Goal: Navigation & Orientation: Find specific page/section

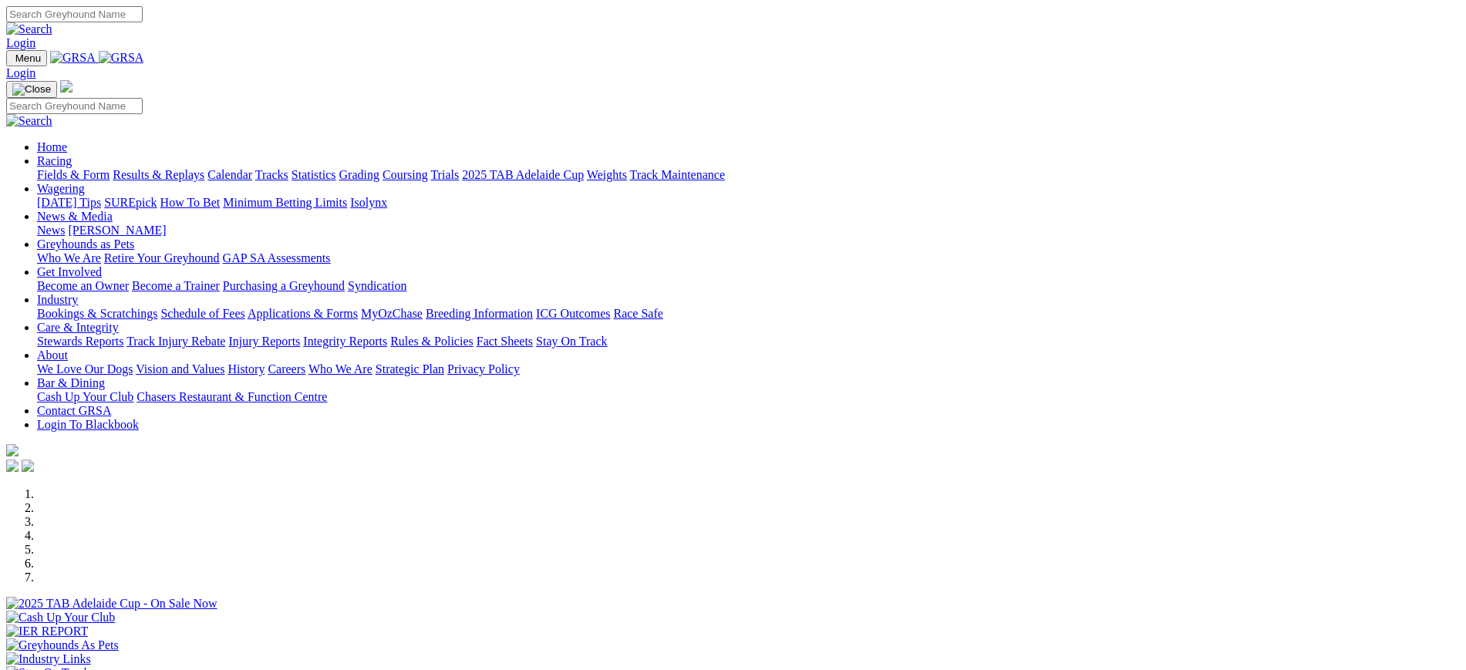
click at [166, 224] on link "[PERSON_NAME]" at bounding box center [117, 230] width 98 height 13
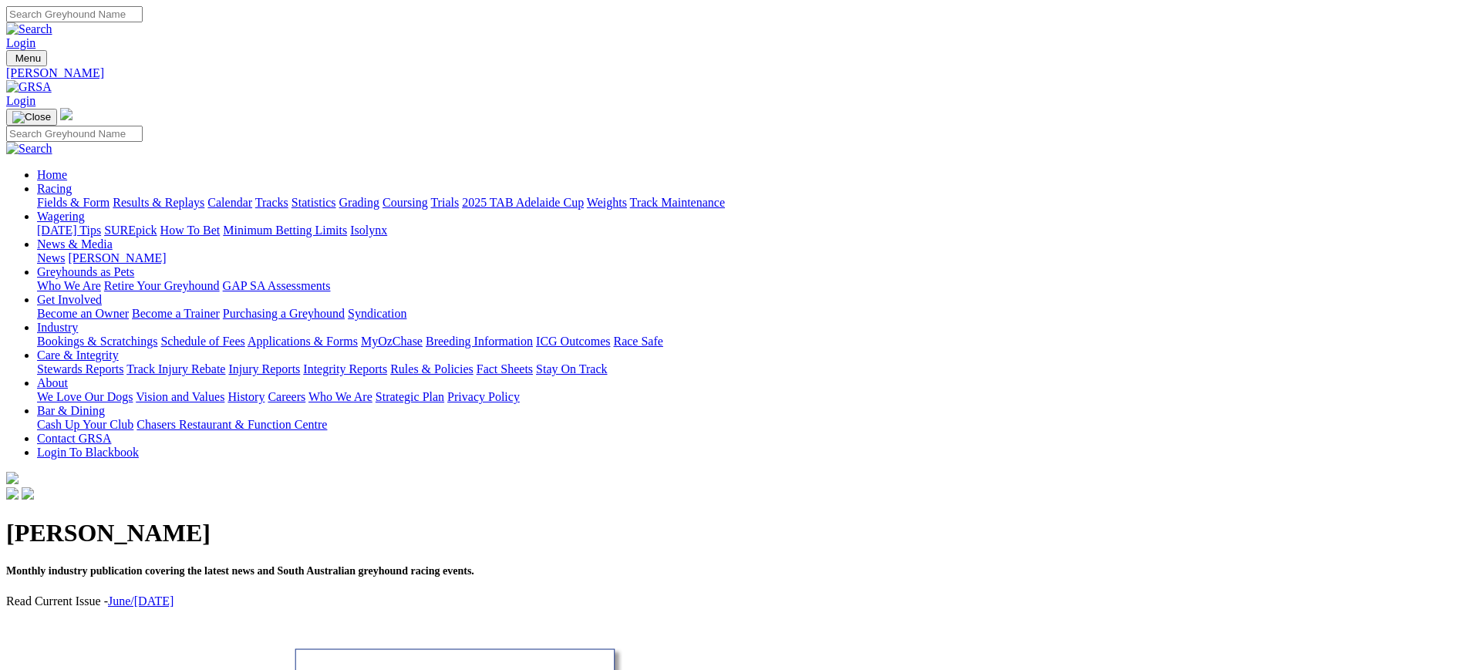
click at [52, 80] on img at bounding box center [29, 87] width 46 height 14
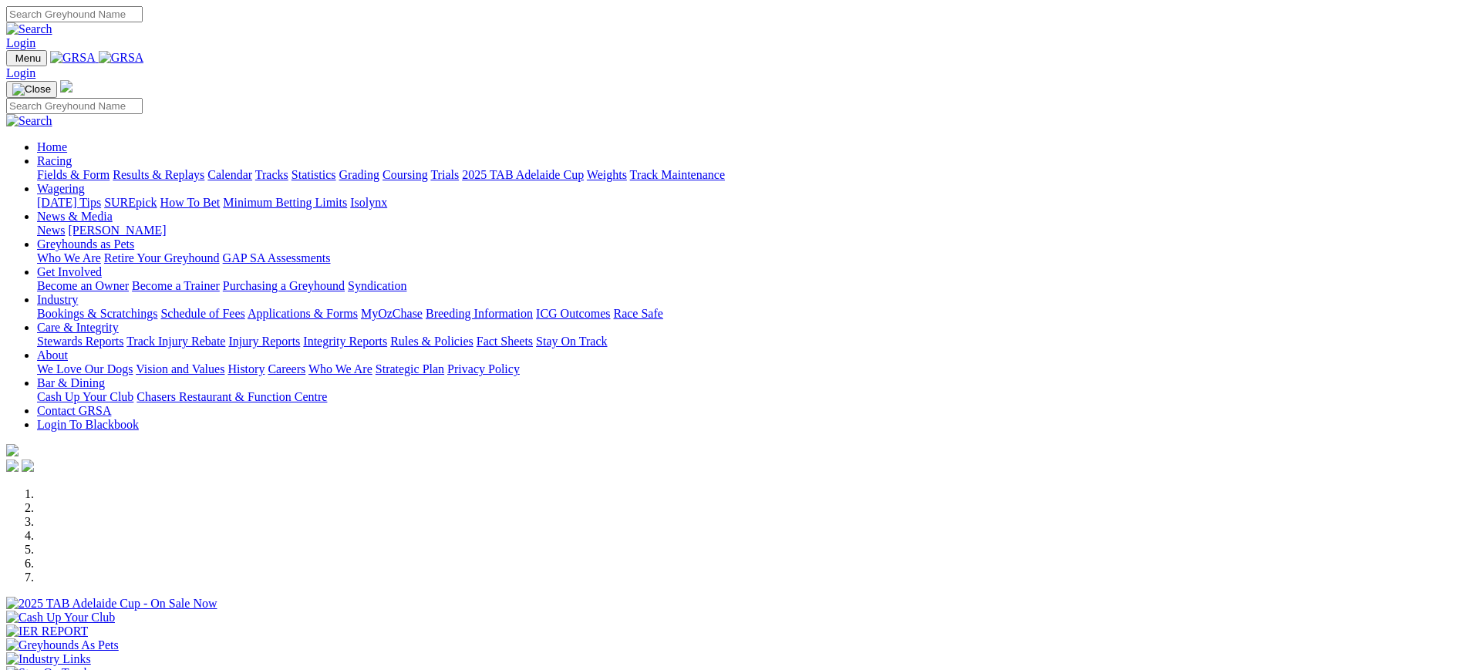
click at [144, 61] on img at bounding box center [122, 58] width 46 height 14
click at [166, 224] on link "[PERSON_NAME]" at bounding box center [117, 230] width 98 height 13
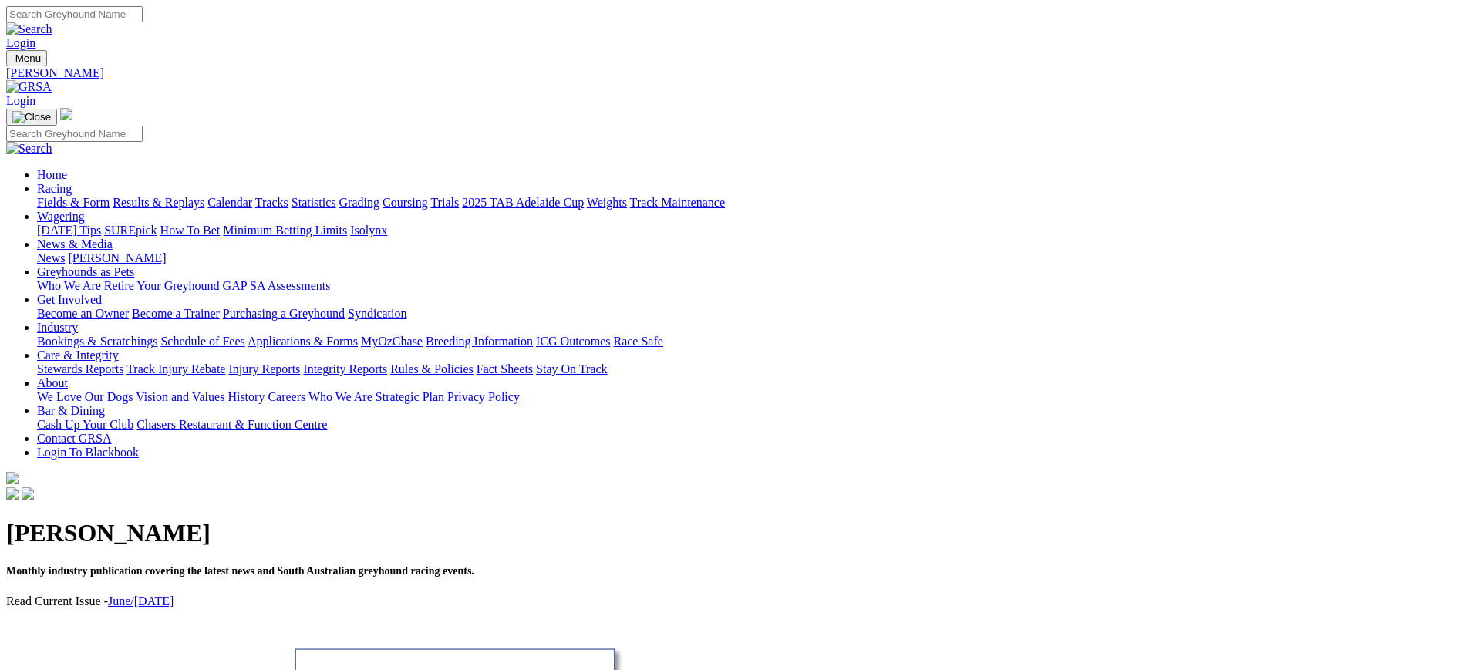
click at [65, 251] on link "News" at bounding box center [51, 257] width 28 height 13
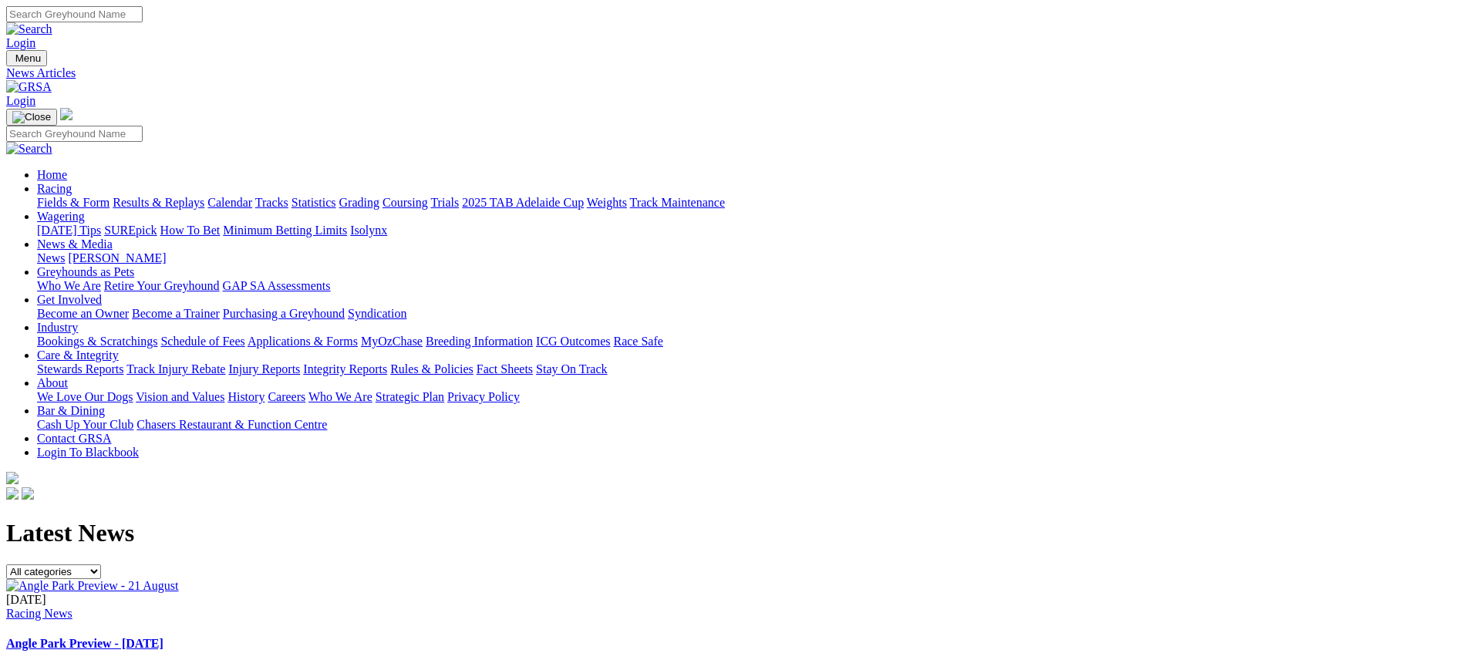
click at [610, 335] on link "ICG Outcomes" at bounding box center [573, 341] width 74 height 13
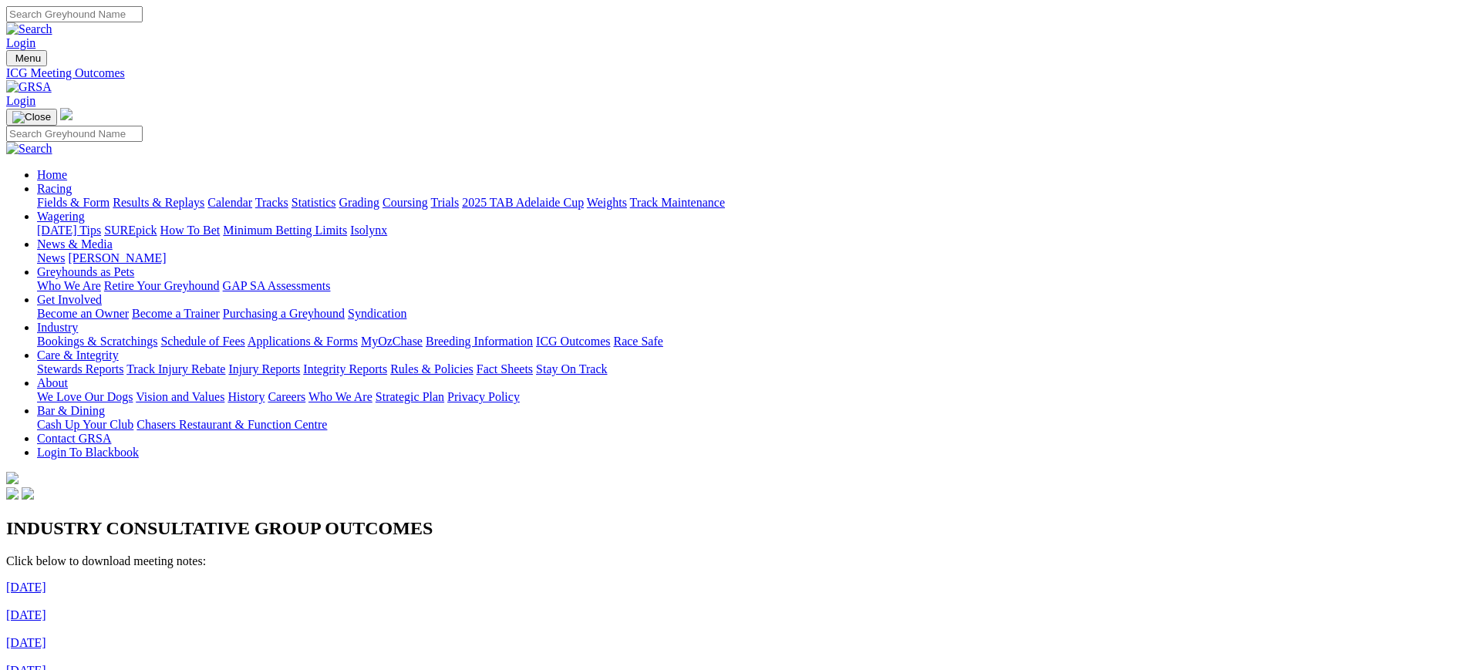
click at [379, 196] on link "Grading" at bounding box center [359, 202] width 40 height 13
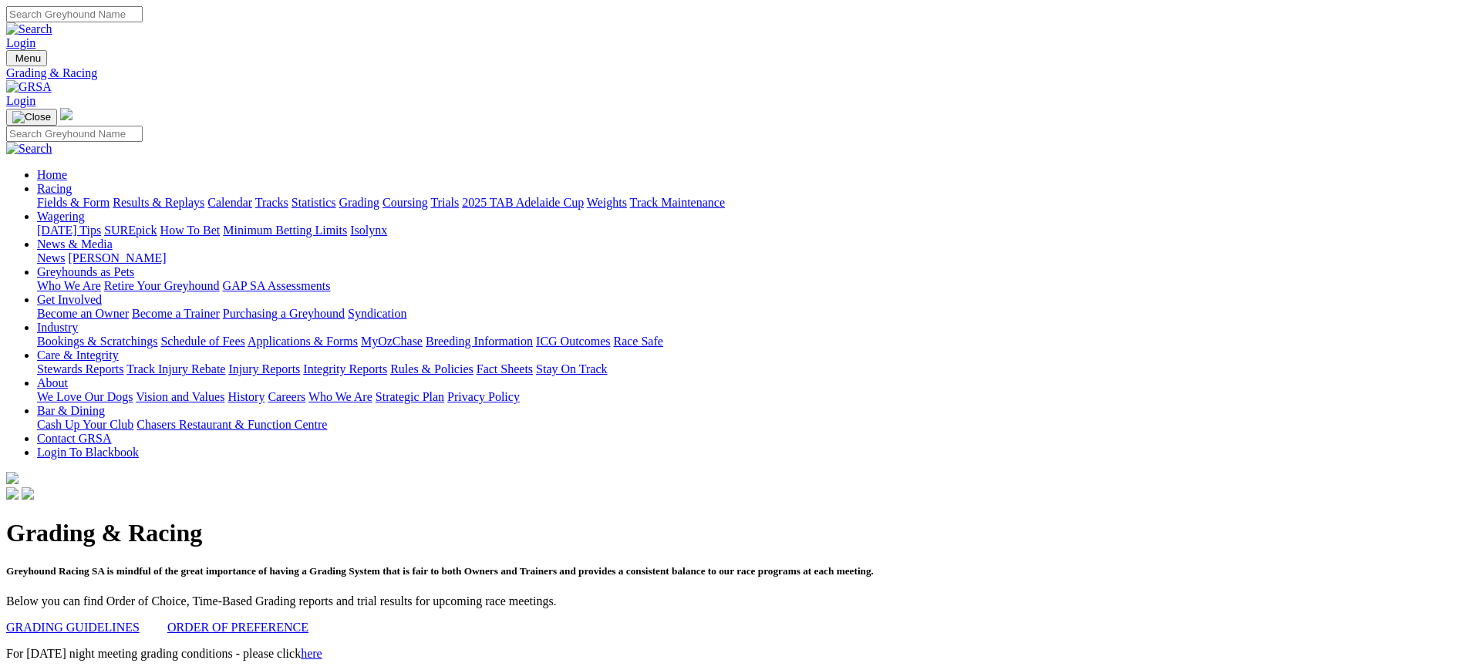
click at [52, 80] on link at bounding box center [29, 86] width 46 height 13
